Goal: Task Accomplishment & Management: Use online tool/utility

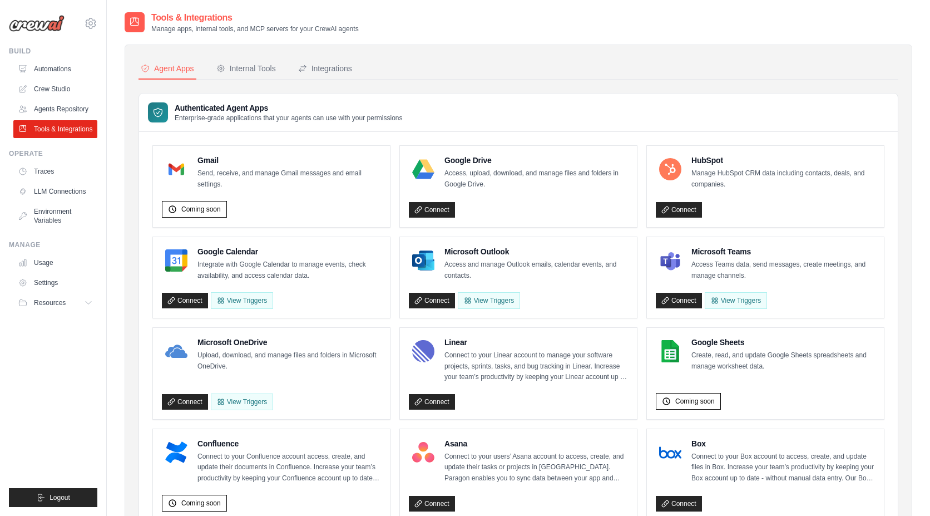
scroll to position [1, 0]
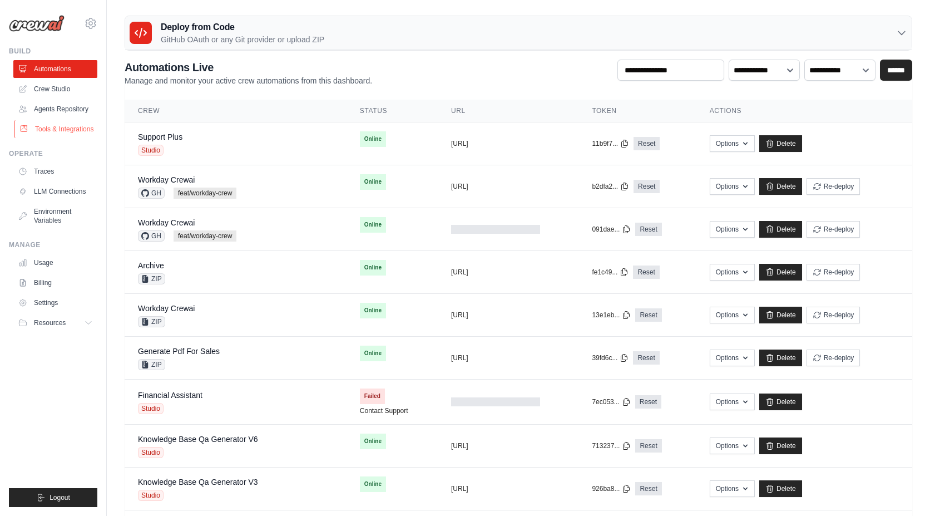
click at [57, 133] on link "Tools & Integrations" at bounding box center [56, 129] width 84 height 18
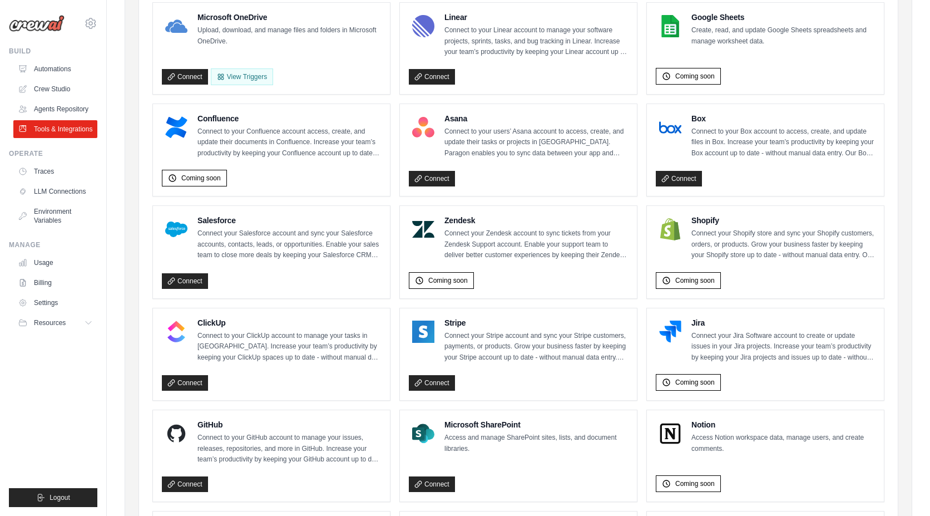
scroll to position [350, 0]
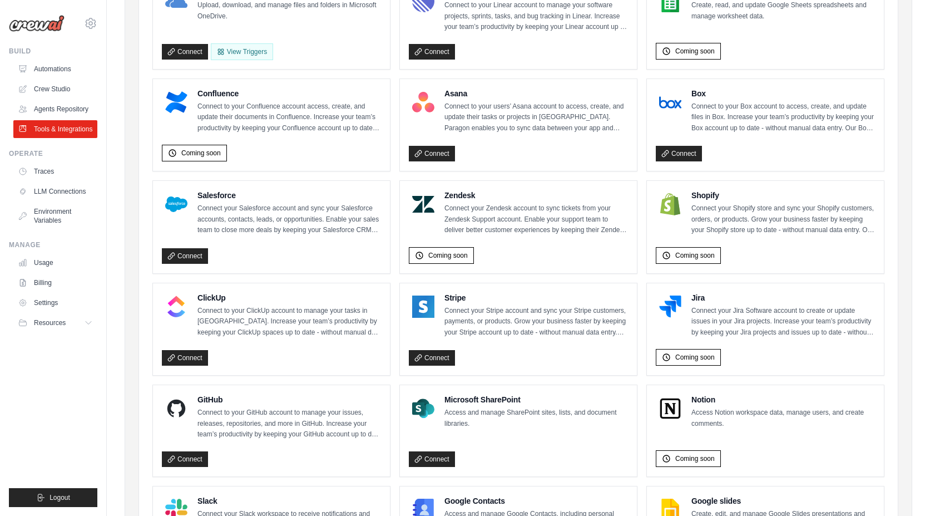
drag, startPoint x: 522, startPoint y: 253, endPoint x: 509, endPoint y: 248, distance: 13.5
click at [521, 252] on div "Coming soon" at bounding box center [518, 254] width 219 height 22
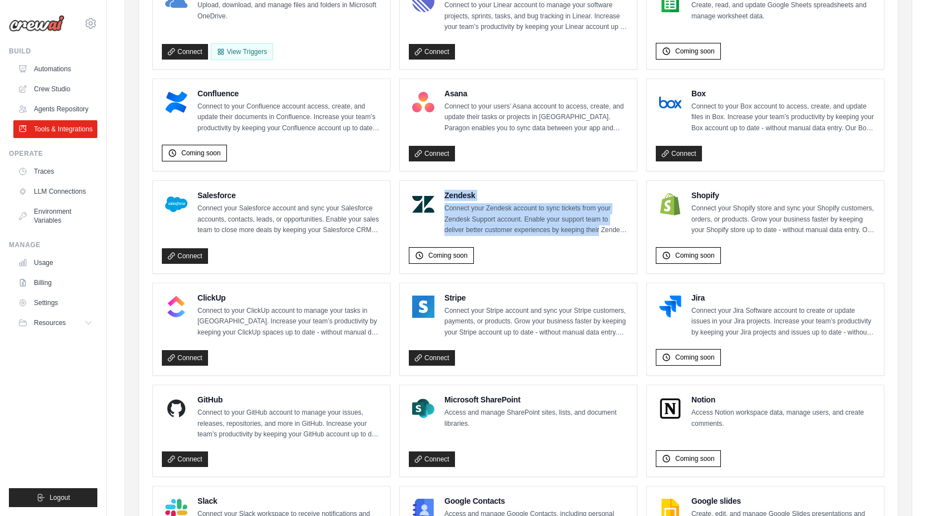
drag, startPoint x: 462, startPoint y: 196, endPoint x: 626, endPoint y: 231, distance: 167.8
click at [626, 231] on div "Zendesk Connect your Zendesk account to sync tickets from your Zendesk Support …" at bounding box center [536, 213] width 184 height 46
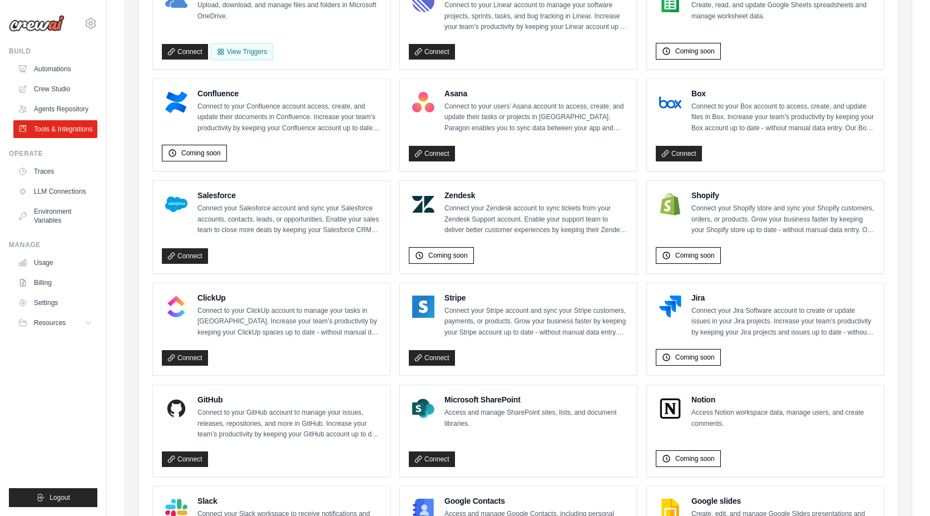
click at [624, 231] on p "Connect your Zendesk account to sync tickets from your Zendesk Support account.…" at bounding box center [536, 219] width 184 height 33
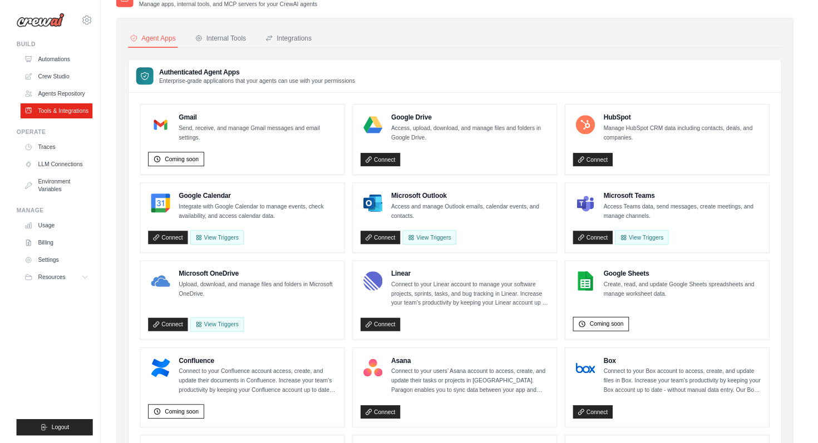
scroll to position [0, 0]
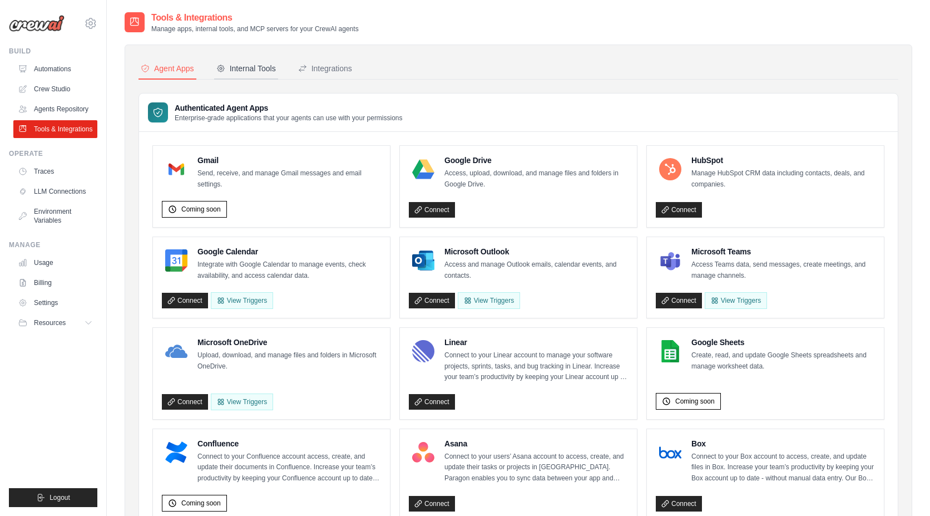
click at [269, 74] on button "Internal Tools" at bounding box center [246, 68] width 64 height 21
